Goal: Information Seeking & Learning: Find specific fact

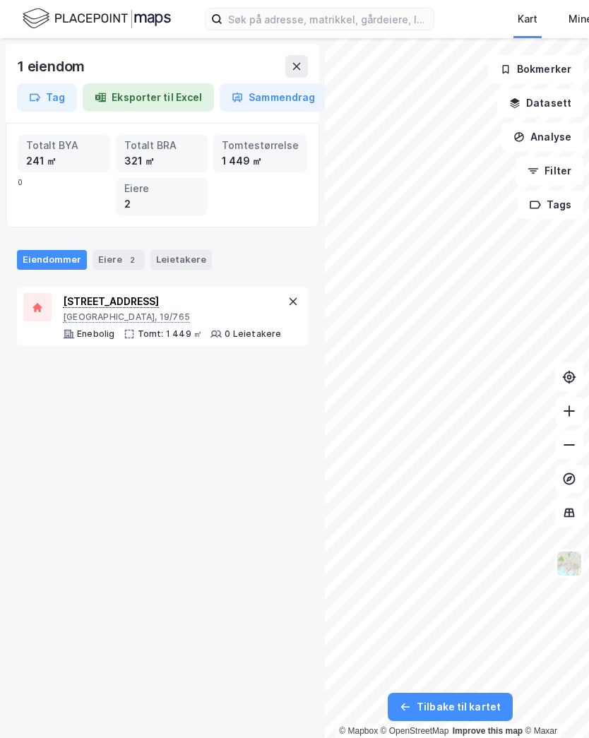
click at [109, 261] on div "Eiere 2" at bounding box center [118, 260] width 52 height 20
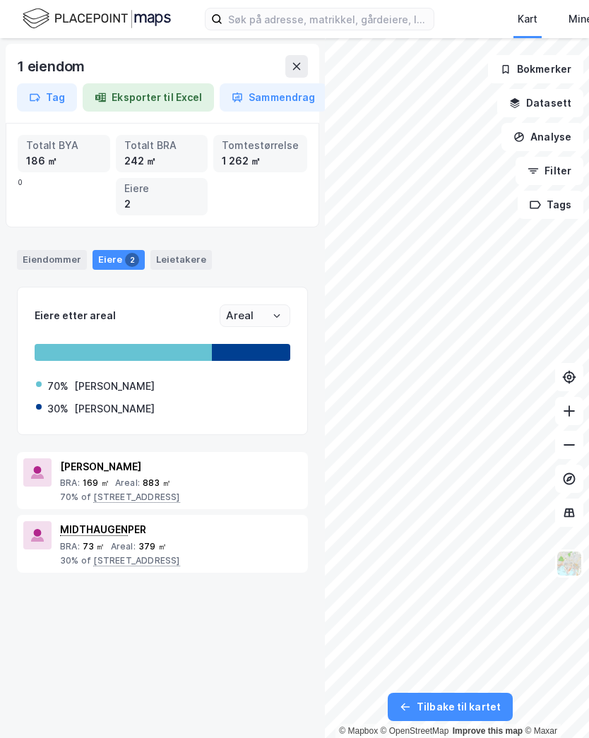
click at [93, 541] on div "73 ㎡" at bounding box center [94, 546] width 23 height 11
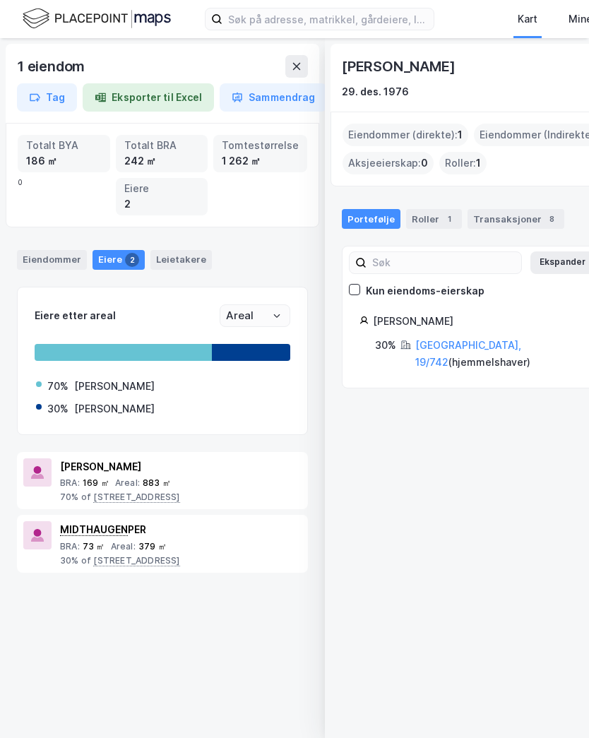
click at [503, 215] on div "Transaksjoner 8" at bounding box center [515, 219] width 97 height 20
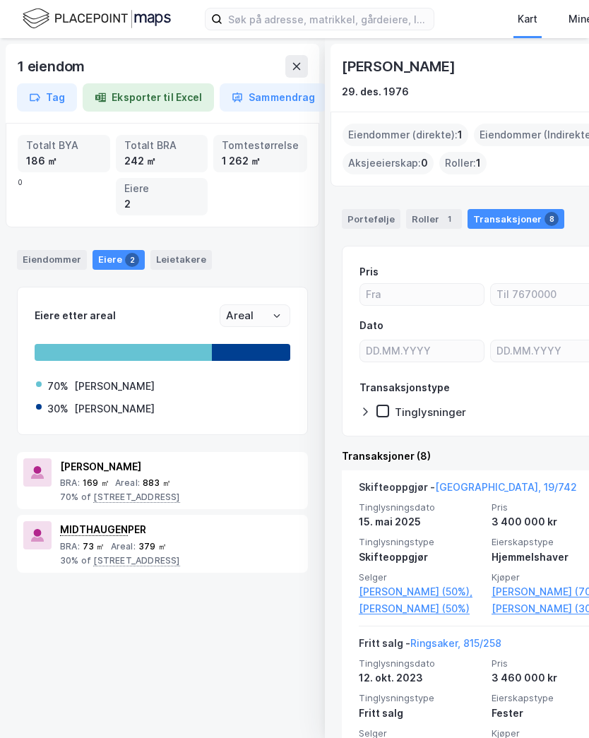
click at [522, 587] on link "[PERSON_NAME] (70%)," at bounding box center [553, 591] width 124 height 17
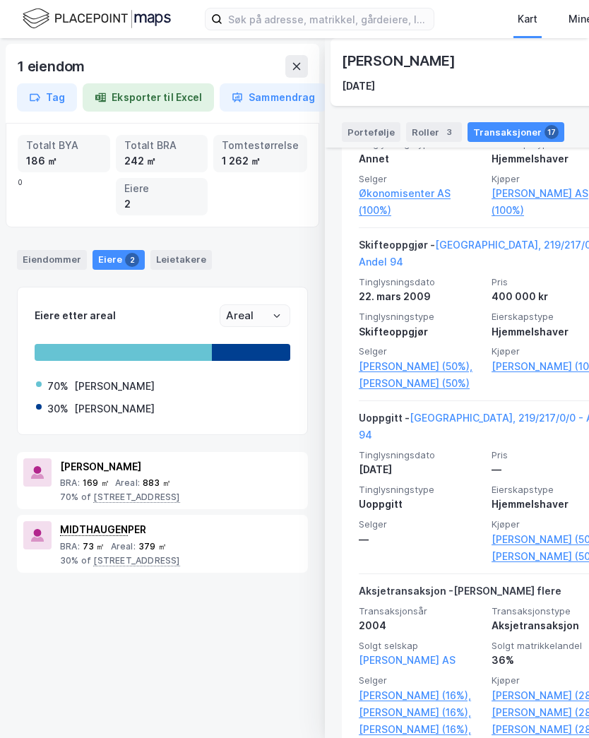
scroll to position [2437, 0]
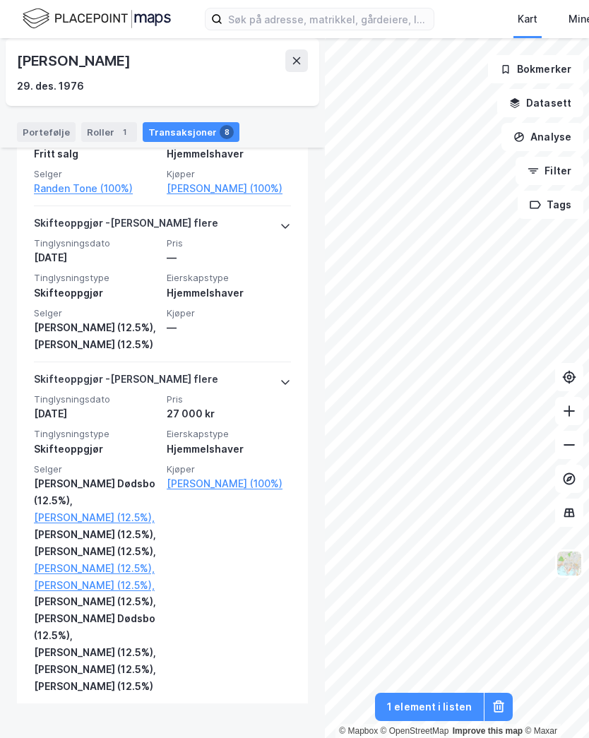
scroll to position [1204, 0]
